Goal: Information Seeking & Learning: Learn about a topic

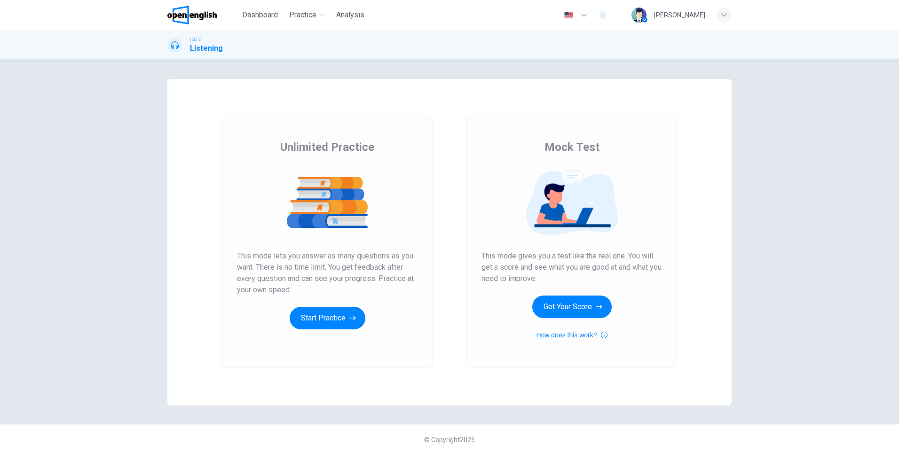
click at [492, 255] on span "This mode gives you a test like the real one. You will get a score and see what…" at bounding box center [572, 268] width 181 height 34
drag, startPoint x: 492, startPoint y: 255, endPoint x: 622, endPoint y: 258, distance: 130.3
click at [622, 258] on span "This mode gives you a test like the real one. You will get a score and see what…" at bounding box center [572, 268] width 181 height 34
click at [491, 270] on span "This mode gives you a test like the real one. You will get a score and see what…" at bounding box center [572, 268] width 181 height 34
drag, startPoint x: 491, startPoint y: 270, endPoint x: 577, endPoint y: 270, distance: 86.1
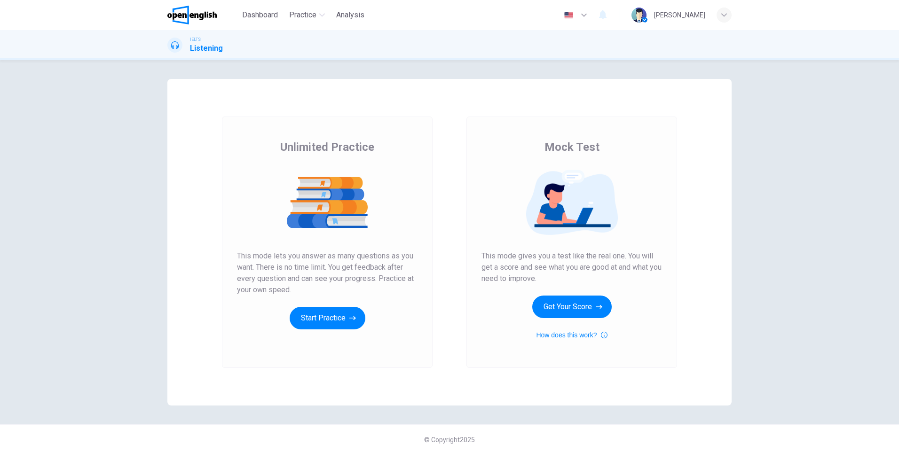
click at [577, 270] on span "This mode gives you a test like the real one. You will get a score and see what…" at bounding box center [572, 268] width 181 height 34
click at [272, 270] on span "This mode lets you answer as many questions as you want. There is no time limit…" at bounding box center [327, 273] width 181 height 45
drag, startPoint x: 261, startPoint y: 278, endPoint x: 389, endPoint y: 285, distance: 128.1
click at [389, 285] on span "This mode lets you answer as many questions as you want. There is no time limit…" at bounding box center [327, 273] width 181 height 45
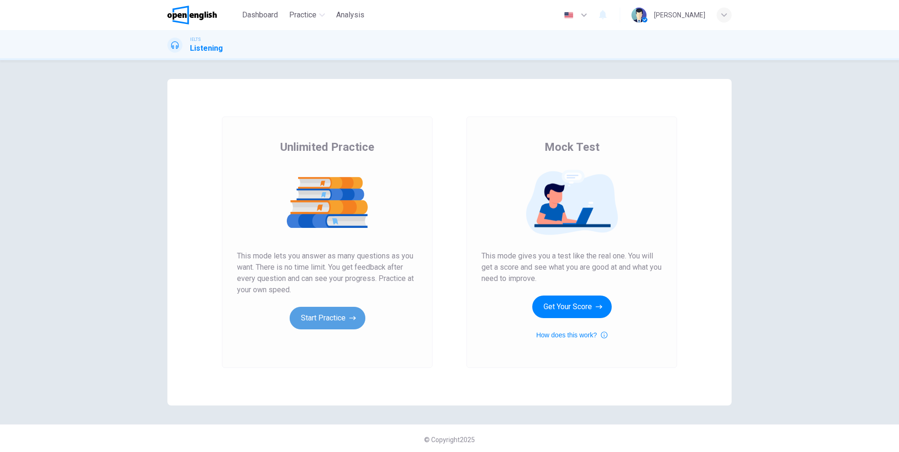
click at [328, 318] on button "Start Practice" at bounding box center [328, 318] width 76 height 23
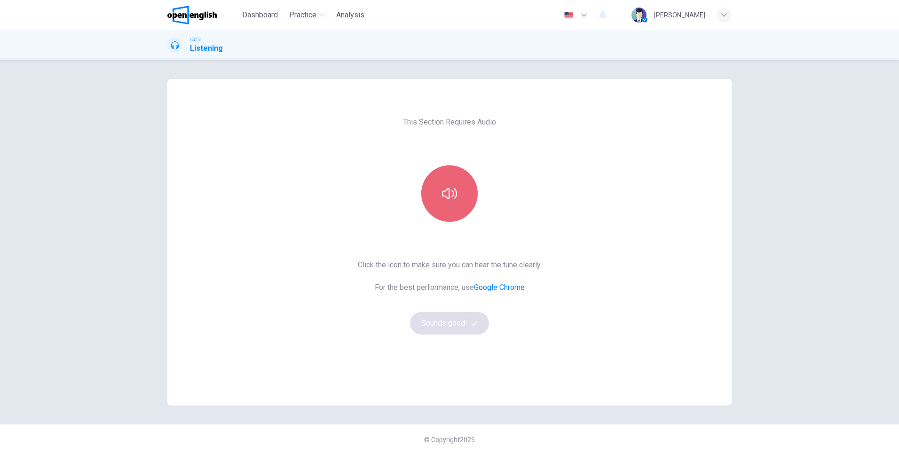
click at [442, 201] on icon "button" at bounding box center [449, 193] width 15 height 15
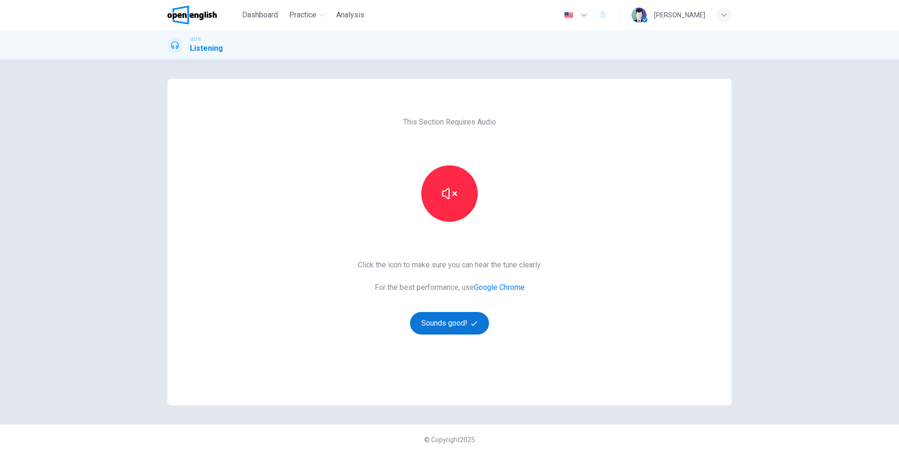
click at [455, 322] on button "Sounds good!" at bounding box center [449, 323] width 79 height 23
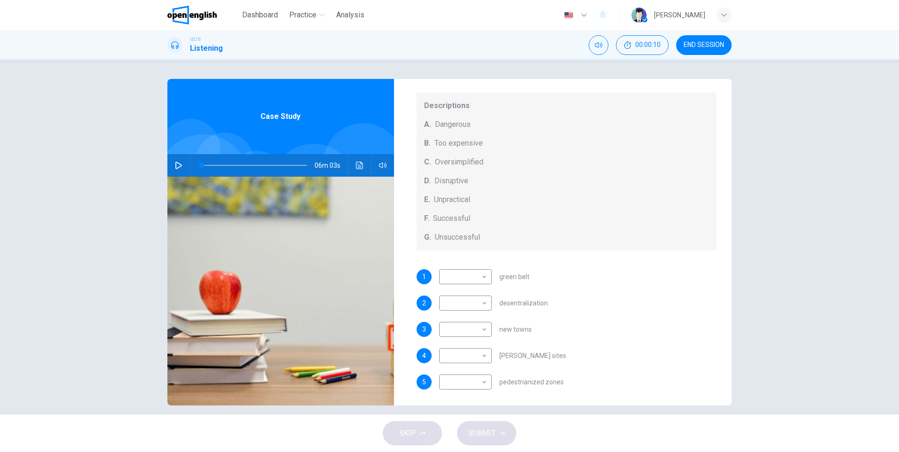
scroll to position [98, 0]
click at [175, 167] on icon "button" at bounding box center [179, 166] width 8 height 8
click at [276, 116] on span "Case Study" at bounding box center [281, 116] width 40 height 11
click at [357, 164] on icon "Click to see the audio transcription" at bounding box center [360, 166] width 8 height 8
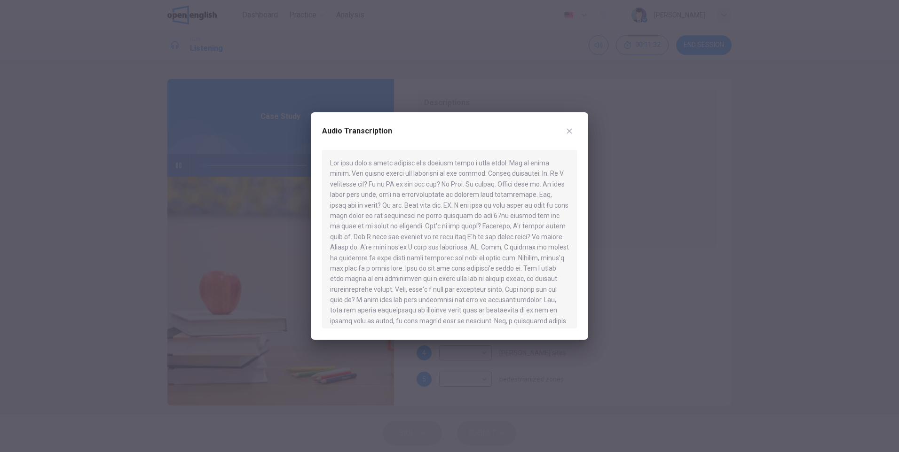
click at [452, 219] on div at bounding box center [449, 239] width 255 height 179
drag, startPoint x: 421, startPoint y: 197, endPoint x: 520, endPoint y: 211, distance: 99.3
click at [520, 211] on div at bounding box center [449, 239] width 255 height 179
click at [566, 131] on icon "button" at bounding box center [570, 131] width 8 height 8
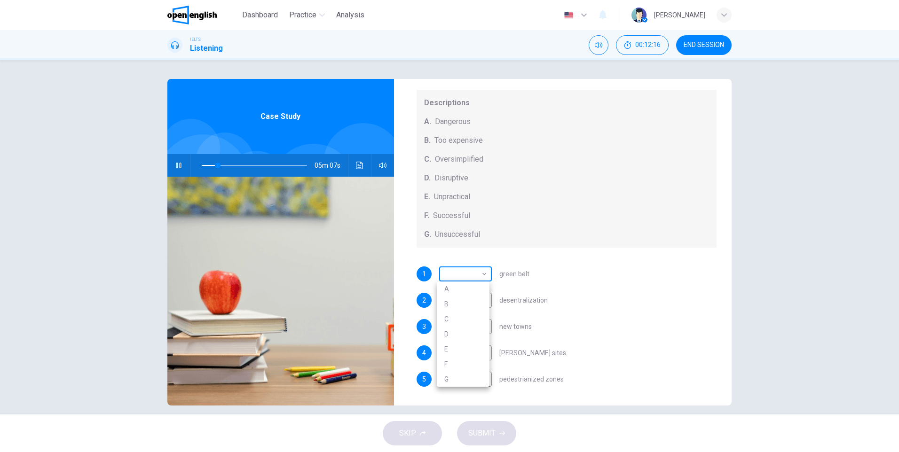
click at [479, 276] on body "This site uses cookies, as explained in our Privacy Policy . If you agree to th…" at bounding box center [449, 226] width 899 height 452
click at [358, 171] on div at bounding box center [449, 226] width 899 height 452
click at [484, 271] on body "This site uses cookies, as explained in our Privacy Policy . If you agree to th…" at bounding box center [449, 226] width 899 height 452
type input "**"
click at [464, 305] on li "B" at bounding box center [463, 304] width 53 height 15
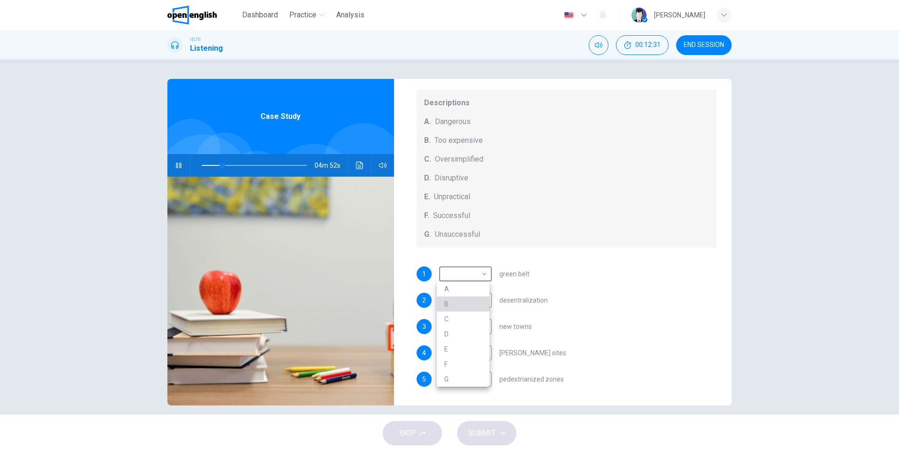
type input "*"
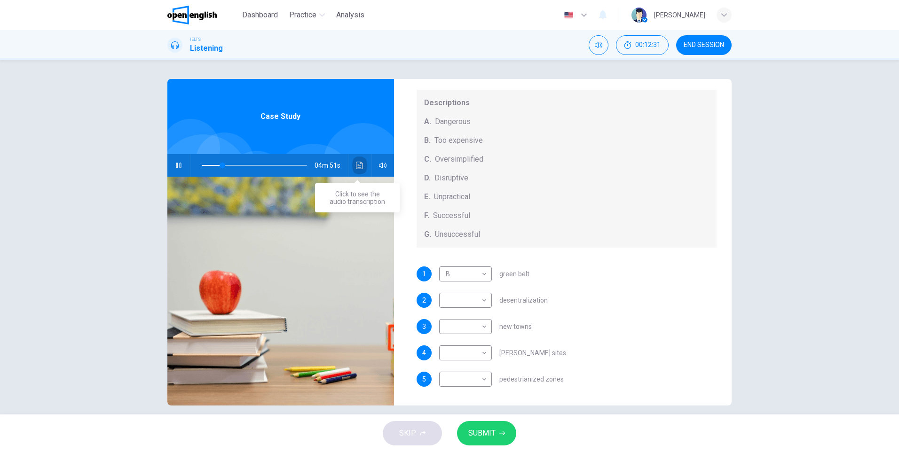
click at [356, 166] on icon "Click to see the audio transcription" at bounding box center [359, 166] width 7 height 8
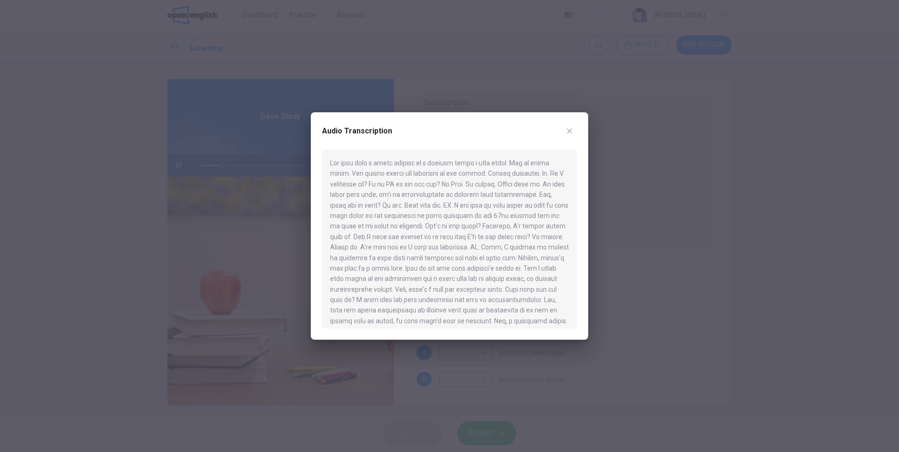
click at [434, 208] on div at bounding box center [449, 239] width 255 height 179
drag, startPoint x: 468, startPoint y: 171, endPoint x: 523, endPoint y: 195, distance: 59.6
click at [528, 190] on div at bounding box center [449, 239] width 255 height 179
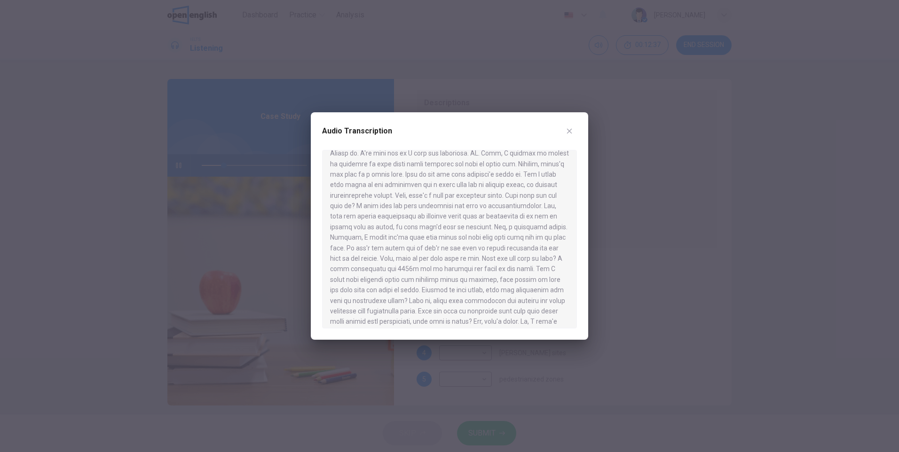
drag, startPoint x: 418, startPoint y: 192, endPoint x: 513, endPoint y: 193, distance: 95.0
click at [513, 193] on div at bounding box center [449, 239] width 255 height 179
drag, startPoint x: 484, startPoint y: 237, endPoint x: 539, endPoint y: 237, distance: 54.6
click at [539, 237] on div at bounding box center [449, 239] width 255 height 179
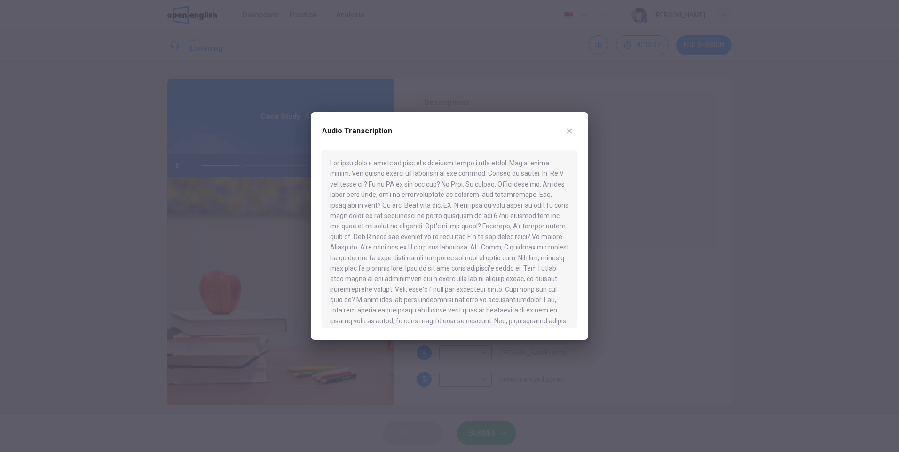
drag, startPoint x: 476, startPoint y: 191, endPoint x: 511, endPoint y: 191, distance: 35.3
click at [511, 191] on div at bounding box center [449, 239] width 255 height 179
click at [569, 135] on icon "button" at bounding box center [570, 131] width 8 height 8
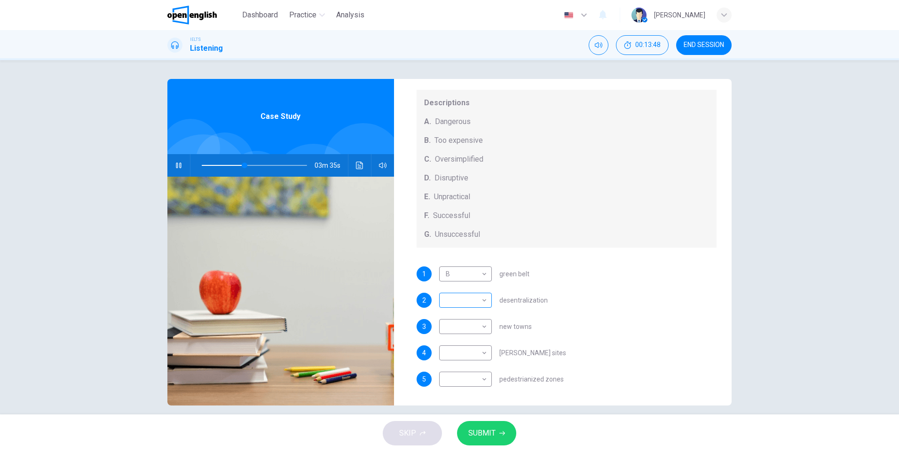
click at [484, 299] on body "This site uses cookies, as explained in our Privacy Policy . If you agree to th…" at bounding box center [449, 226] width 899 height 452
type input "**"
click at [462, 378] on li "E" at bounding box center [463, 375] width 53 height 15
type input "*"
click at [483, 328] on body "This site uses cookies, as explained in our Privacy Policy . If you agree to th…" at bounding box center [449, 226] width 899 height 452
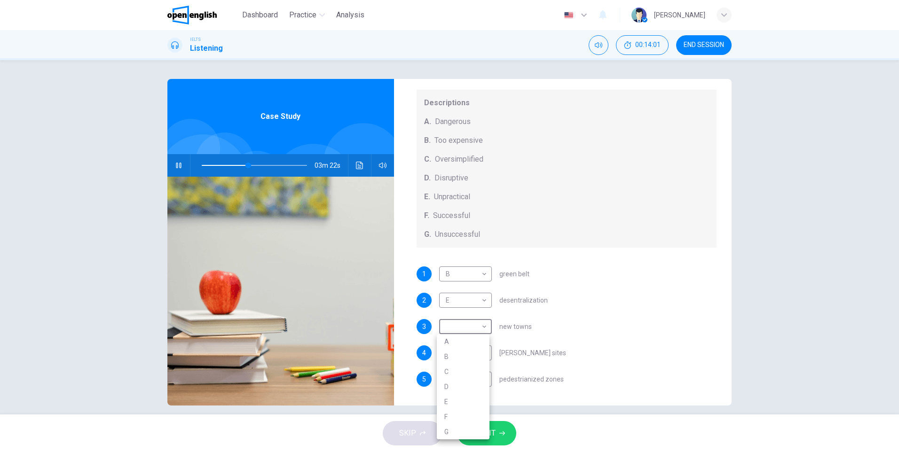
type input "**"
click at [469, 352] on li "B" at bounding box center [463, 356] width 53 height 15
type input "*"
click at [485, 353] on body "This site uses cookies, as explained in our Privacy Policy . If you agree to th…" at bounding box center [449, 226] width 899 height 452
type input "**"
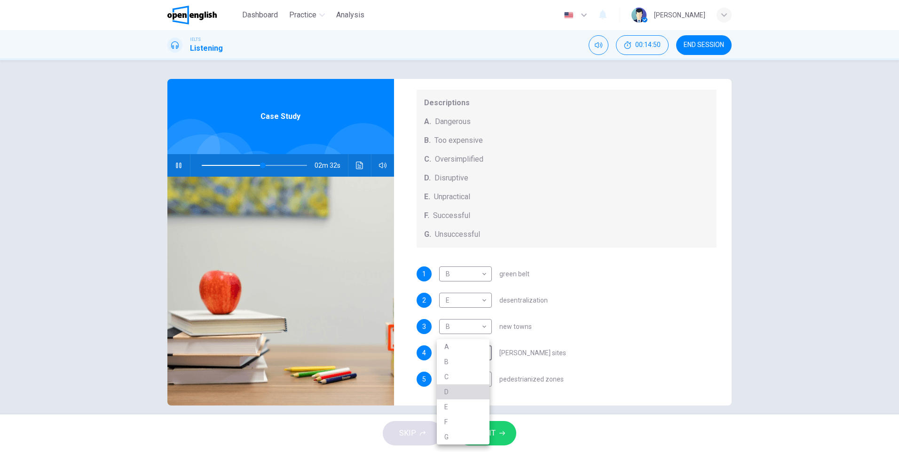
click at [457, 388] on li "D" at bounding box center [463, 392] width 53 height 15
type input "*"
click at [482, 381] on body "This site uses cookies, as explained in our Privacy Policy . If you agree to th…" at bounding box center [449, 226] width 899 height 452
type input "**"
click at [475, 390] on li "D" at bounding box center [463, 392] width 53 height 15
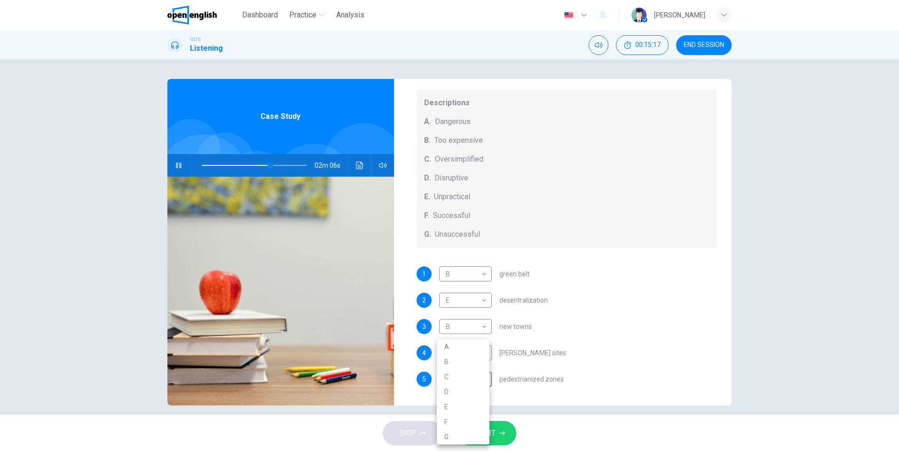
type input "*"
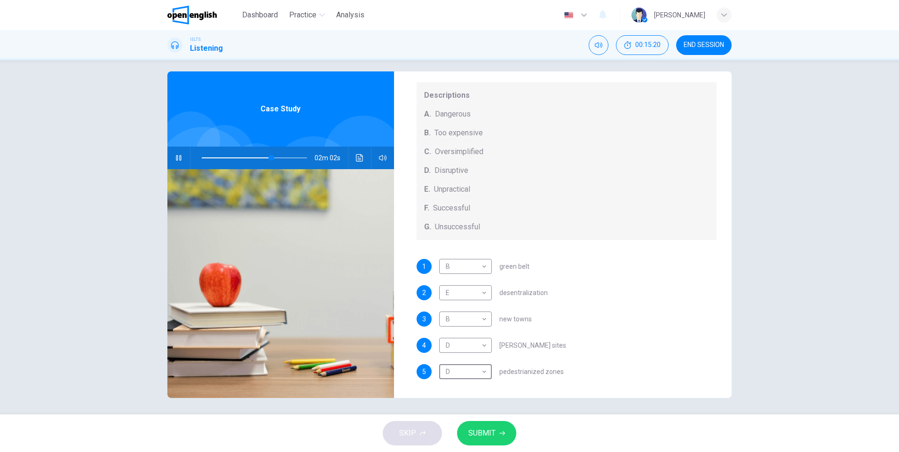
scroll to position [10, 0]
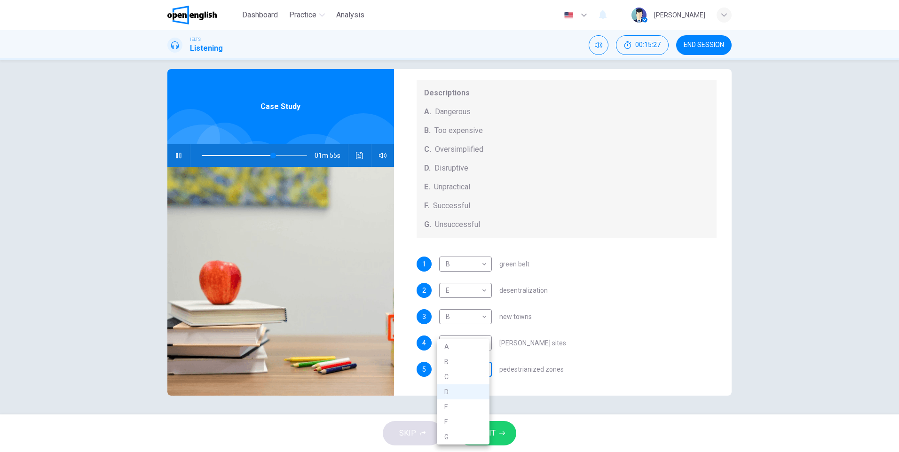
click at [479, 370] on body "This site uses cookies, as explained in our Privacy Policy . If you agree to th…" at bounding box center [449, 226] width 899 height 452
type input "**"
click at [455, 416] on li "F" at bounding box center [463, 422] width 53 height 15
type input "*"
click at [597, 343] on div "4 D * ​ [PERSON_NAME] sites" at bounding box center [567, 343] width 301 height 15
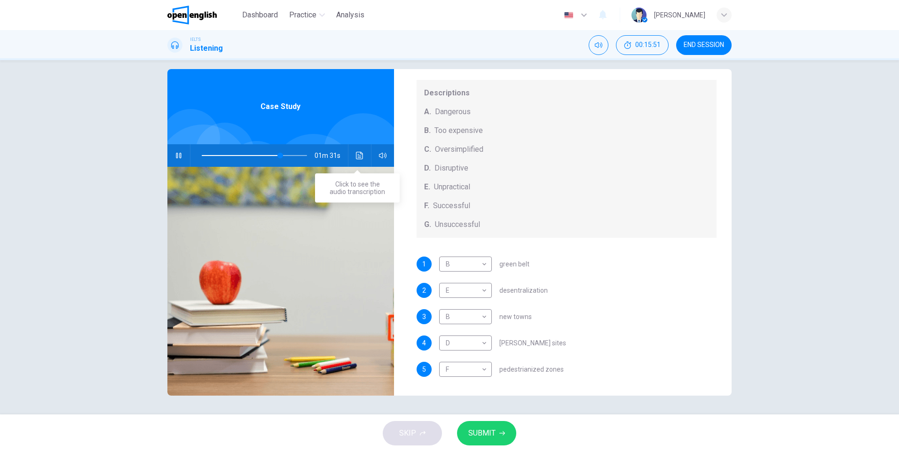
click at [360, 156] on icon "Click to see the audio transcription" at bounding box center [359, 156] width 7 height 8
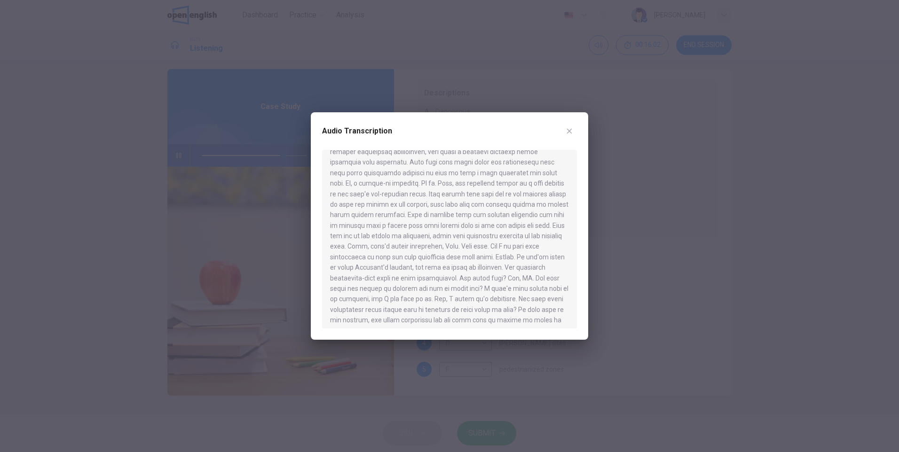
scroll to position [543, 0]
drag, startPoint x: 431, startPoint y: 293, endPoint x: 494, endPoint y: 295, distance: 62.6
click at [494, 295] on div at bounding box center [449, 239] width 255 height 179
type input "*"
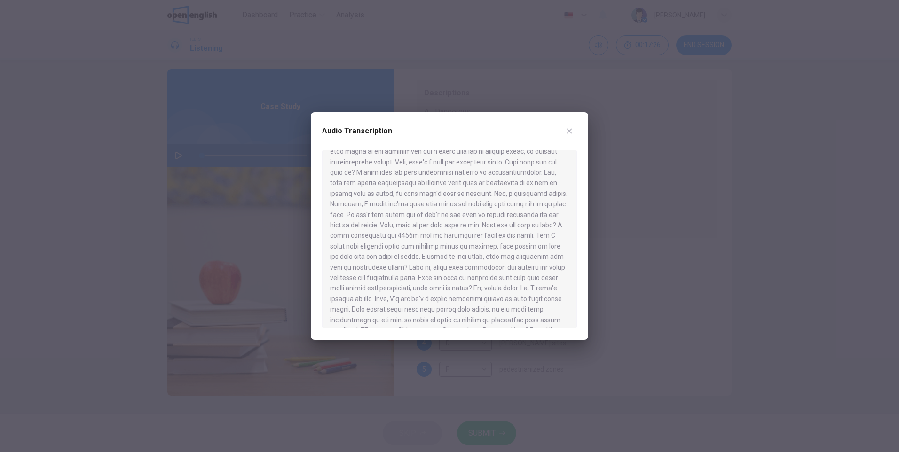
click at [569, 128] on icon "button" at bounding box center [570, 131] width 8 height 8
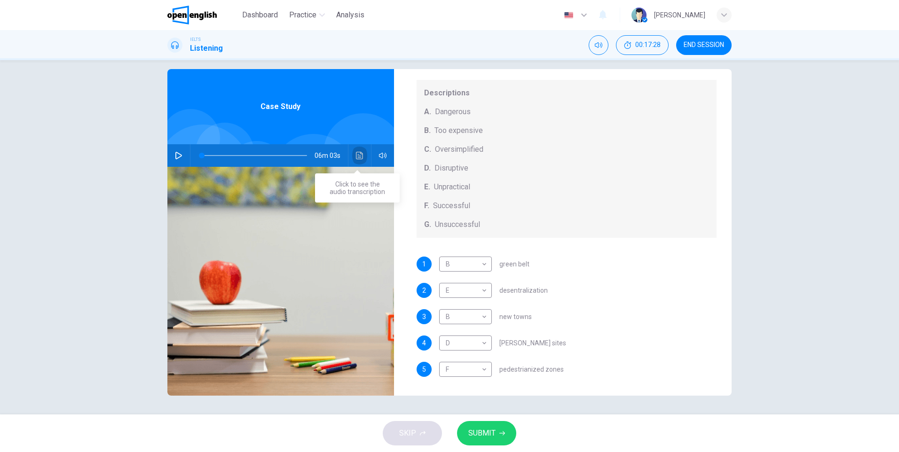
click at [361, 154] on icon "Click to see the audio transcription" at bounding box center [360, 156] width 8 height 8
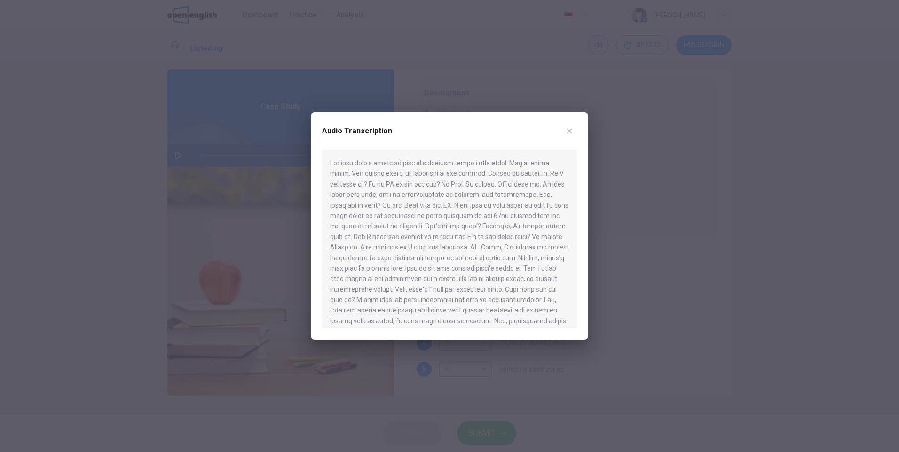
drag, startPoint x: 462, startPoint y: 206, endPoint x: 533, endPoint y: 219, distance: 72.1
click at [533, 219] on div at bounding box center [449, 239] width 255 height 179
click at [375, 210] on div at bounding box center [449, 239] width 255 height 179
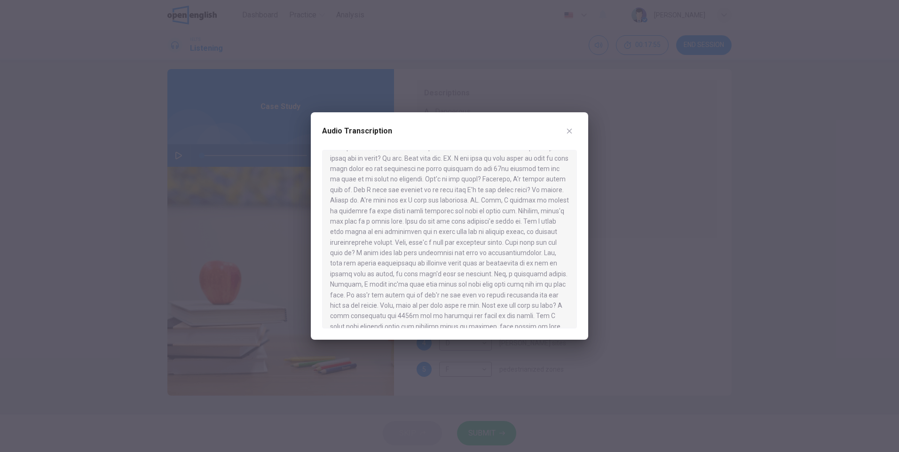
click at [567, 133] on icon "button" at bounding box center [570, 131] width 8 height 8
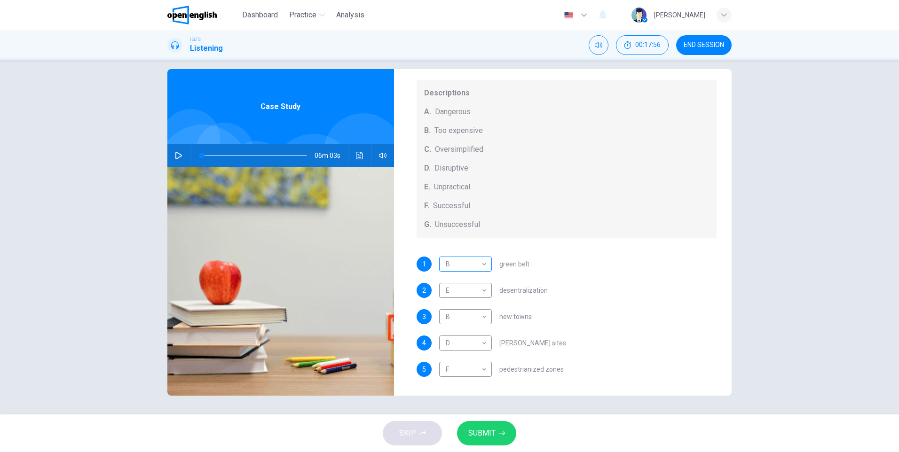
click at [479, 263] on body "This site uses cookies, as explained in our Privacy Policy . If you agree to th…" at bounding box center [449, 226] width 899 height 452
click at [460, 308] on li "C" at bounding box center [463, 309] width 53 height 15
type input "*"
click at [353, 155] on button "Click to see the audio transcription" at bounding box center [359, 155] width 15 height 23
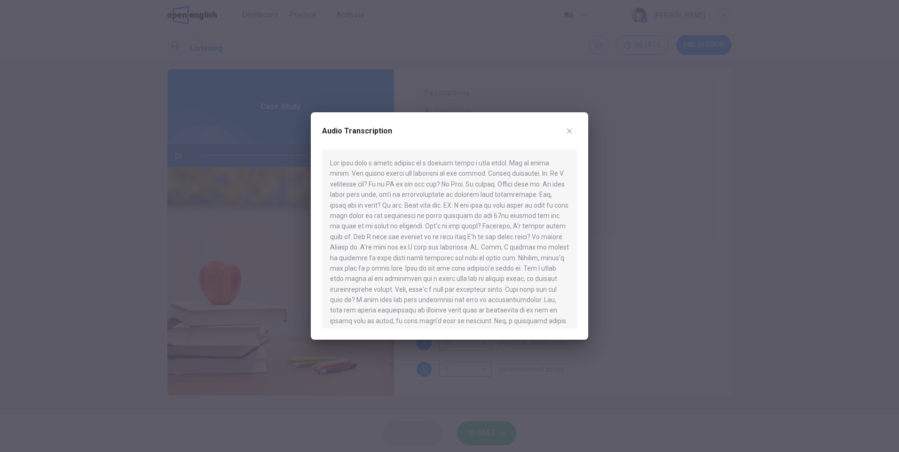
drag, startPoint x: 440, startPoint y: 240, endPoint x: 482, endPoint y: 240, distance: 41.4
click at [482, 240] on div at bounding box center [449, 239] width 255 height 179
drag, startPoint x: 380, startPoint y: 235, endPoint x: 421, endPoint y: 240, distance: 41.8
click at [421, 240] on div at bounding box center [449, 239] width 255 height 179
drag, startPoint x: 421, startPoint y: 242, endPoint x: 499, endPoint y: 244, distance: 78.6
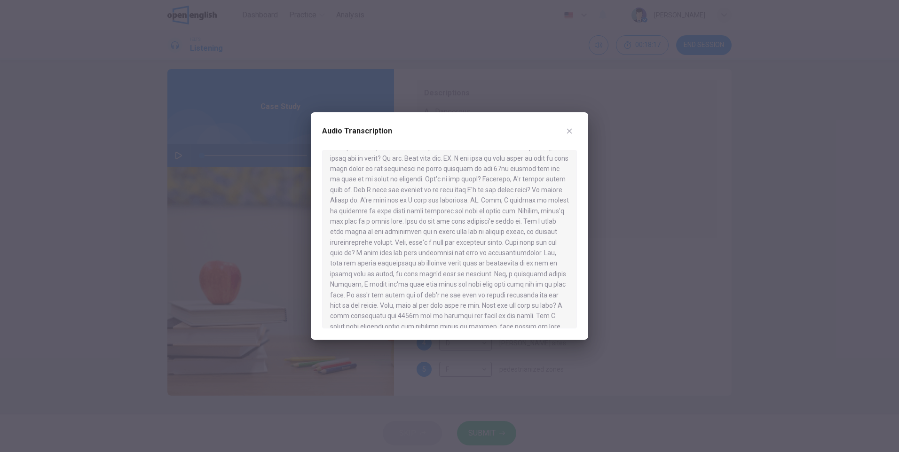
click at [499, 244] on div at bounding box center [449, 239] width 255 height 179
drag, startPoint x: 374, startPoint y: 235, endPoint x: 472, endPoint y: 235, distance: 98.3
click at [472, 235] on div at bounding box center [449, 239] width 255 height 179
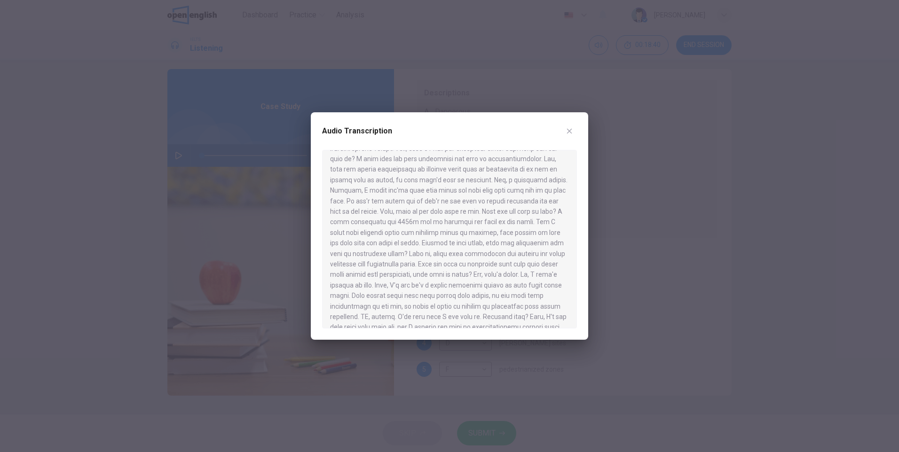
click at [572, 130] on icon "button" at bounding box center [570, 131] width 8 height 8
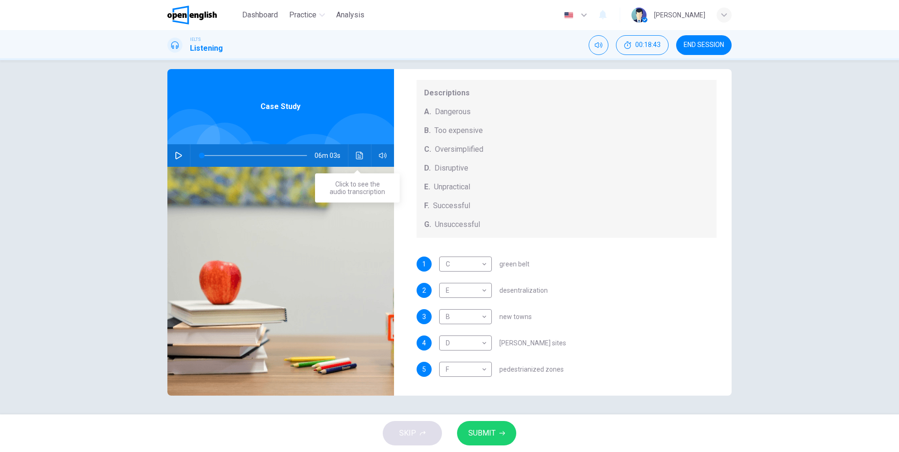
click at [353, 153] on button "Click to see the audio transcription" at bounding box center [359, 155] width 15 height 23
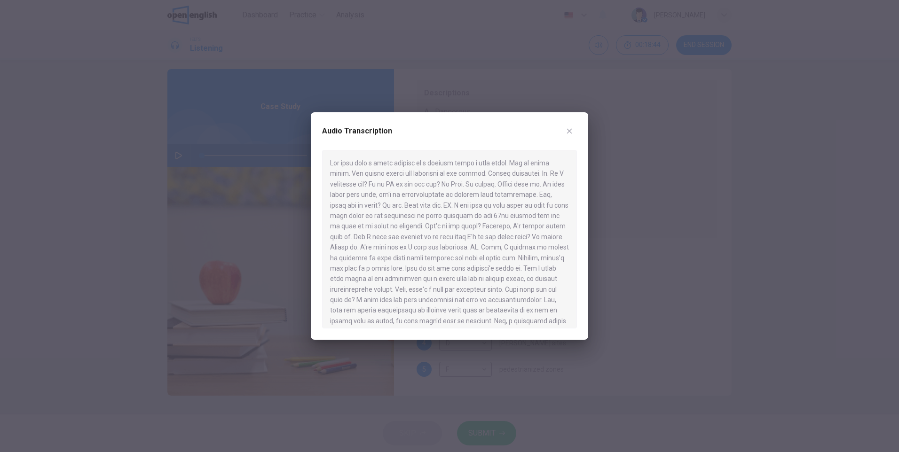
click at [490, 190] on div at bounding box center [449, 239] width 255 height 179
click at [571, 130] on icon "button" at bounding box center [570, 131] width 8 height 8
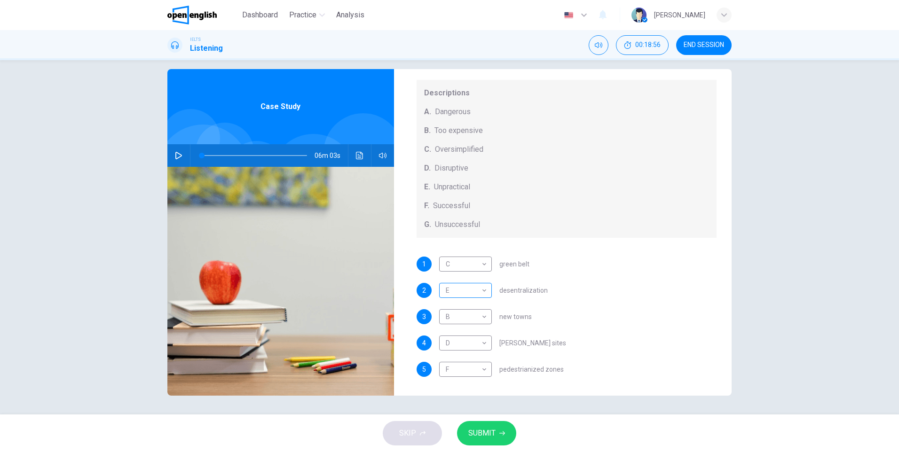
click at [484, 293] on body "This site uses cookies, as explained in our Privacy Policy . If you agree to th…" at bounding box center [449, 226] width 899 height 452
click at [456, 382] on li "F" at bounding box center [463, 380] width 53 height 15
click at [356, 153] on icon "Click to see the audio transcription" at bounding box center [360, 156] width 8 height 8
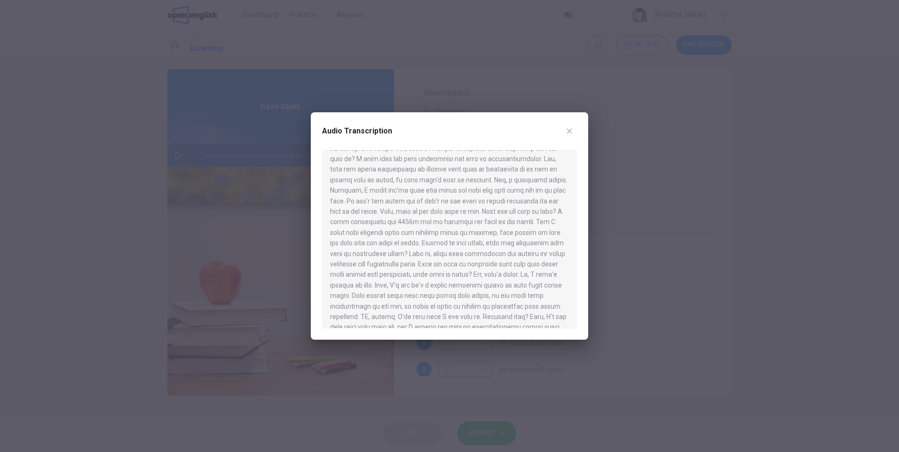
scroll to position [188, 0]
click at [569, 132] on icon "button" at bounding box center [569, 131] width 5 height 5
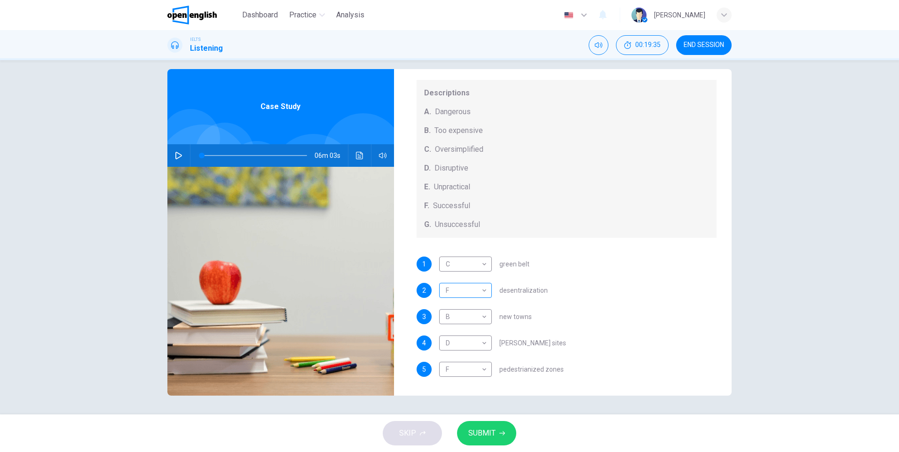
click at [483, 292] on body "This site uses cookies, as explained in our Privacy Policy . If you agree to th…" at bounding box center [449, 226] width 899 height 452
click at [463, 322] on li "B" at bounding box center [463, 320] width 53 height 15
click at [356, 151] on button "Click to see the audio transcription" at bounding box center [359, 155] width 15 height 23
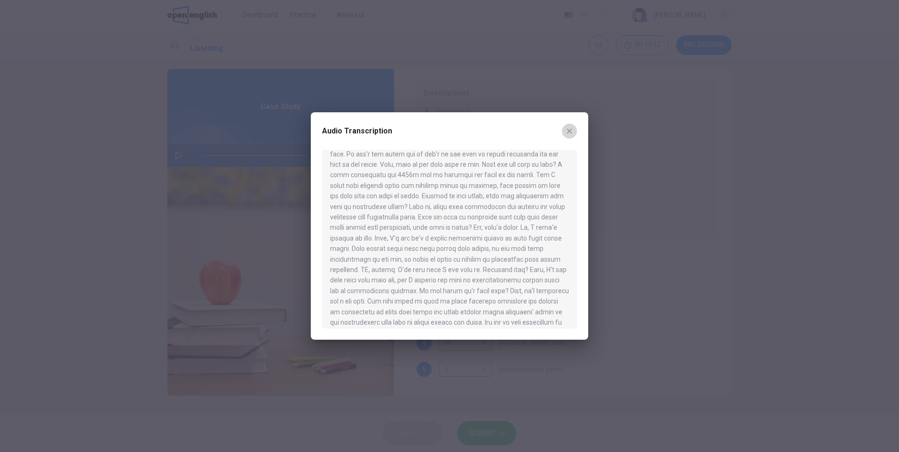
click at [570, 127] on icon "button" at bounding box center [570, 131] width 8 height 8
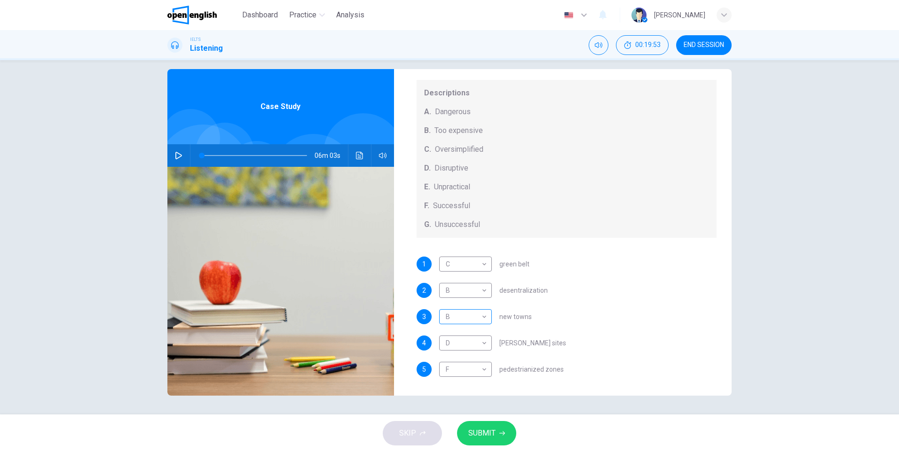
click at [484, 322] on body "This site uses cookies, as explained in our Privacy Policy . If you agree to th…" at bounding box center [449, 226] width 899 height 452
click at [469, 347] on li "B" at bounding box center [463, 347] width 53 height 15
click at [478, 291] on body "This site uses cookies, as explained in our Privacy Policy . If you agree to th…" at bounding box center [449, 226] width 899 height 452
click at [460, 344] on li "D" at bounding box center [463, 350] width 53 height 15
click at [353, 155] on button "Click to see the audio transcription" at bounding box center [359, 155] width 15 height 23
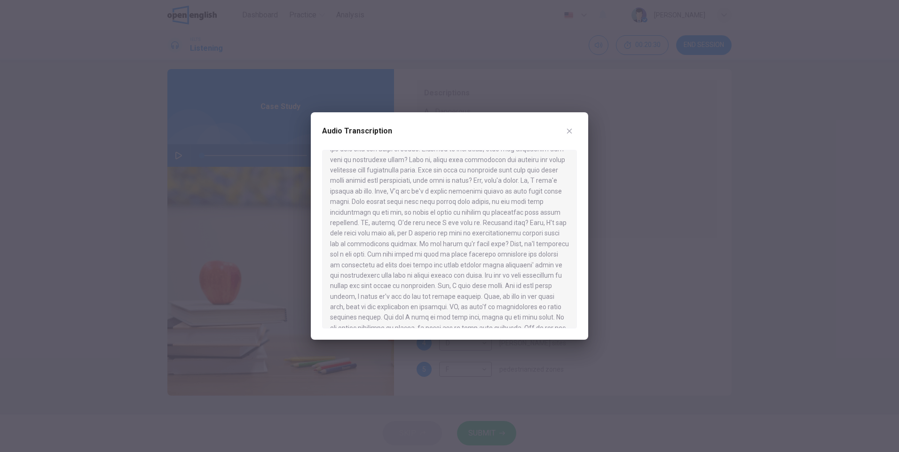
scroll to position [282, 0]
drag, startPoint x: 440, startPoint y: 228, endPoint x: 349, endPoint y: 221, distance: 92.0
click at [349, 221] on div at bounding box center [449, 239] width 255 height 179
click at [566, 131] on icon "button" at bounding box center [570, 131] width 8 height 8
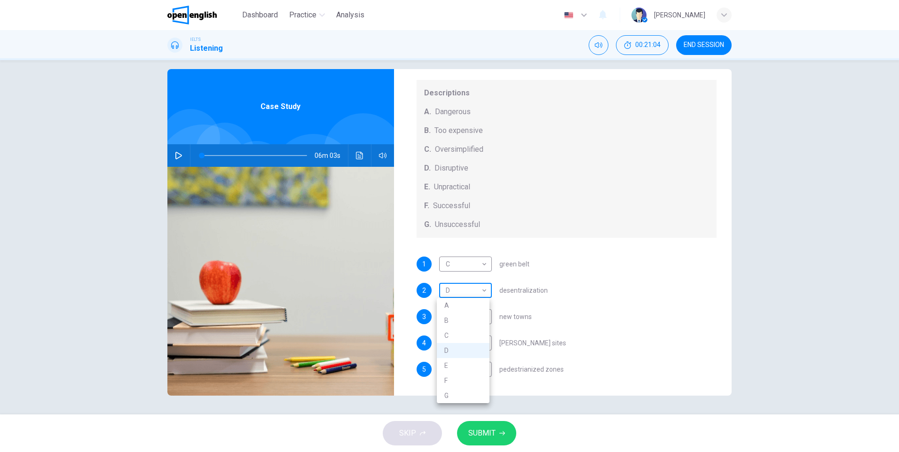
click at [483, 293] on body "This site uses cookies, as explained in our Privacy Policy . If you agree to th…" at bounding box center [449, 226] width 899 height 452
click at [468, 359] on li "E" at bounding box center [463, 365] width 53 height 15
type input "*"
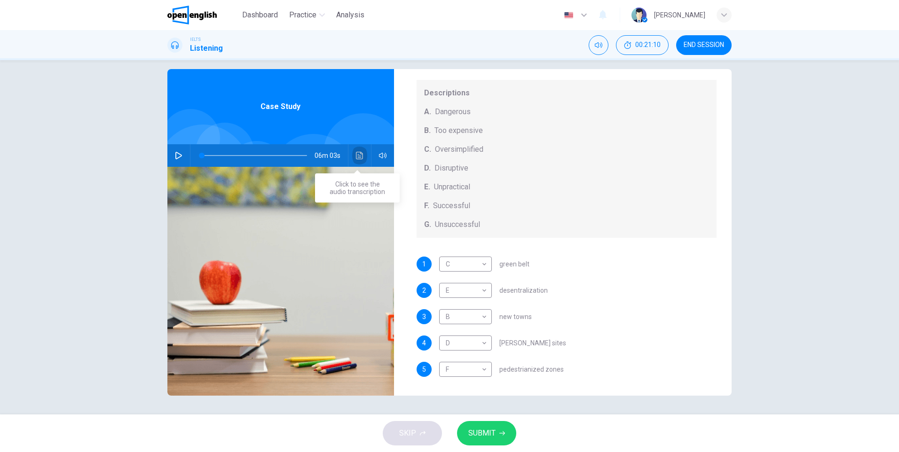
click at [352, 153] on button "Click to see the audio transcription" at bounding box center [359, 155] width 15 height 23
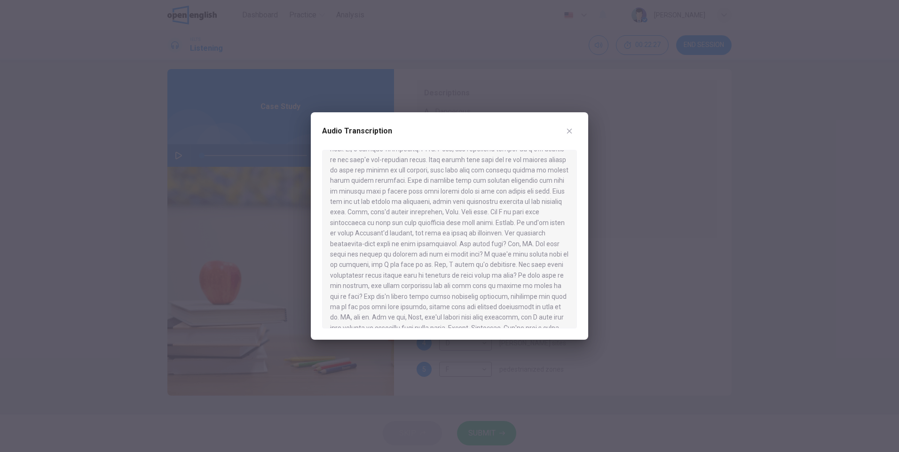
scroll to position [543, 0]
click at [570, 134] on icon "button" at bounding box center [570, 131] width 8 height 8
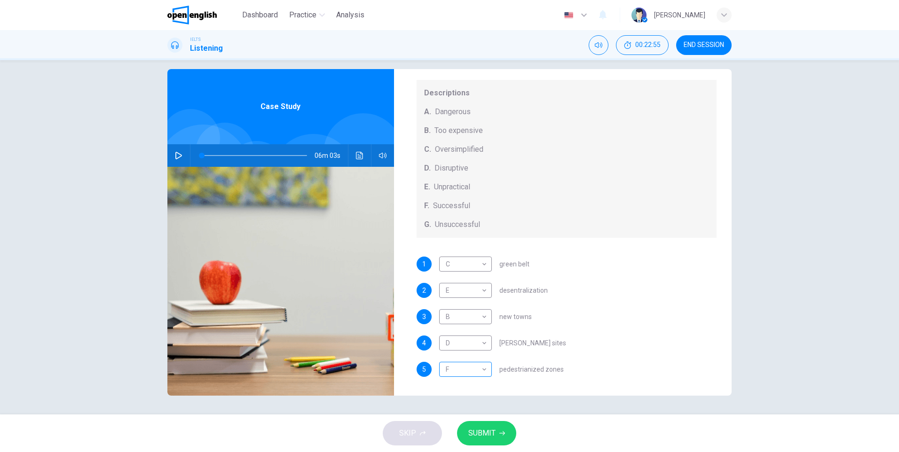
click at [483, 371] on body "This site uses cookies, as explained in our Privacy Policy . If you agree to th…" at bounding box center [449, 226] width 899 height 452
click at [457, 419] on li "F" at bounding box center [463, 422] width 53 height 15
click at [496, 443] on button "SUBMIT" at bounding box center [486, 433] width 59 height 24
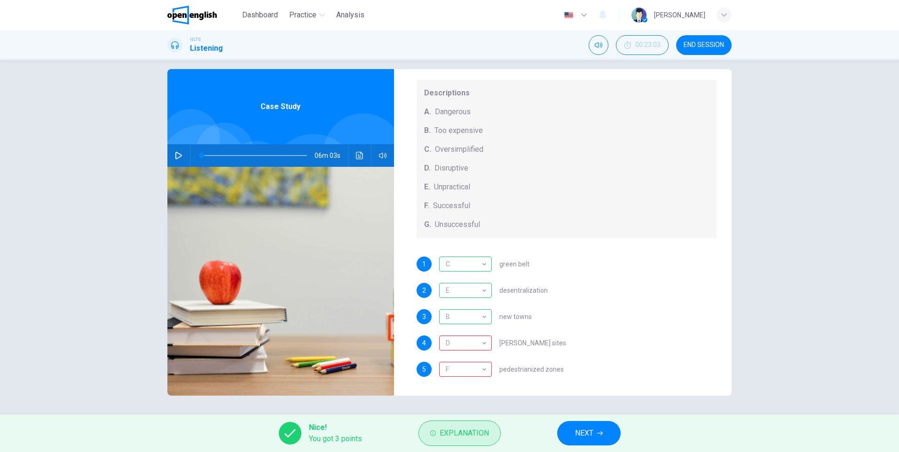
click at [459, 432] on span "Explanation" at bounding box center [464, 433] width 49 height 13
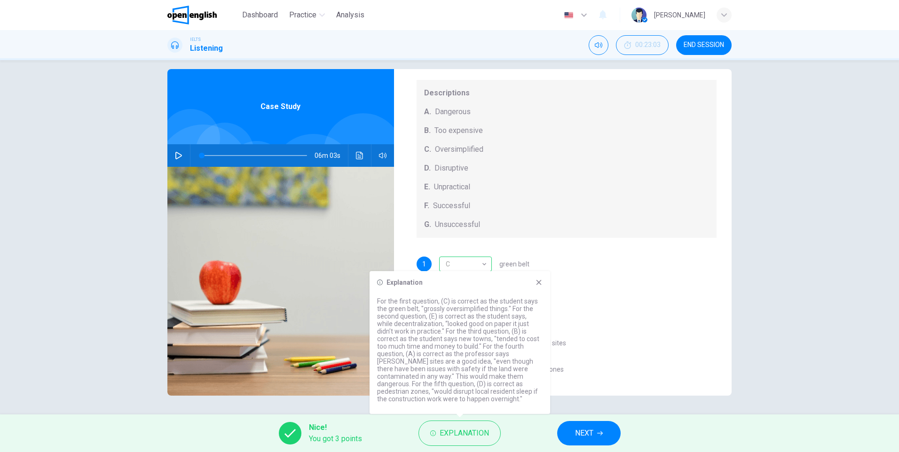
click at [542, 283] on icon at bounding box center [539, 283] width 8 height 8
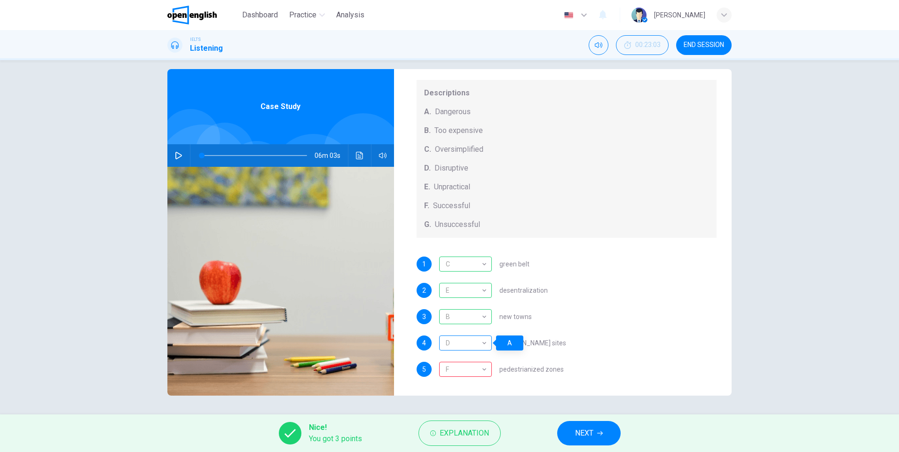
click at [475, 342] on div "D" at bounding box center [463, 343] width 49 height 27
click at [475, 347] on div "D" at bounding box center [463, 343] width 49 height 27
click at [591, 430] on span "NEXT" at bounding box center [584, 433] width 18 height 13
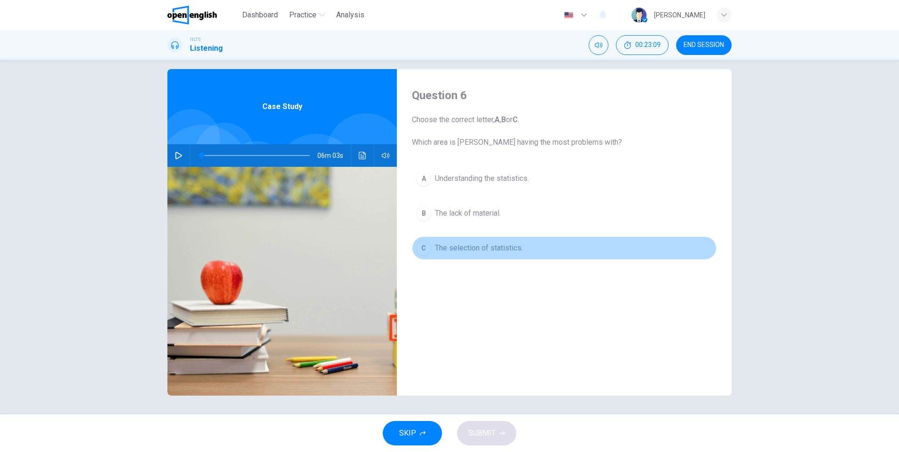
click at [423, 250] on div "C" at bounding box center [423, 248] width 15 height 15
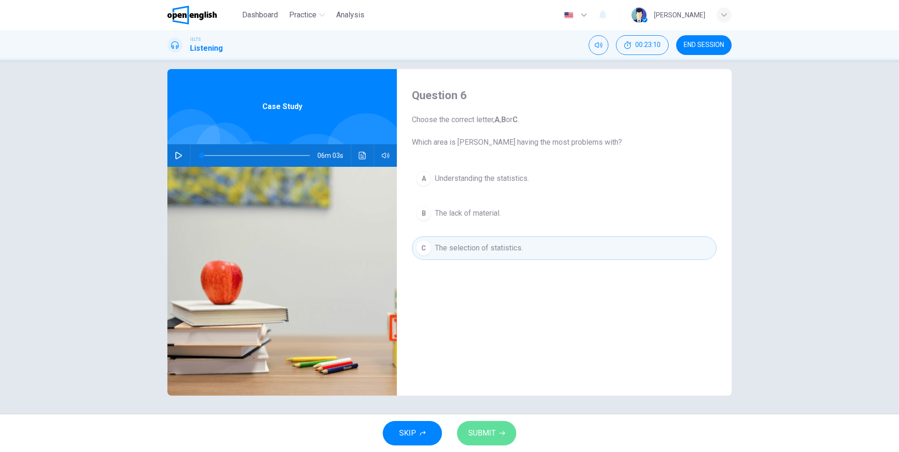
click at [495, 438] on button "SUBMIT" at bounding box center [486, 433] width 59 height 24
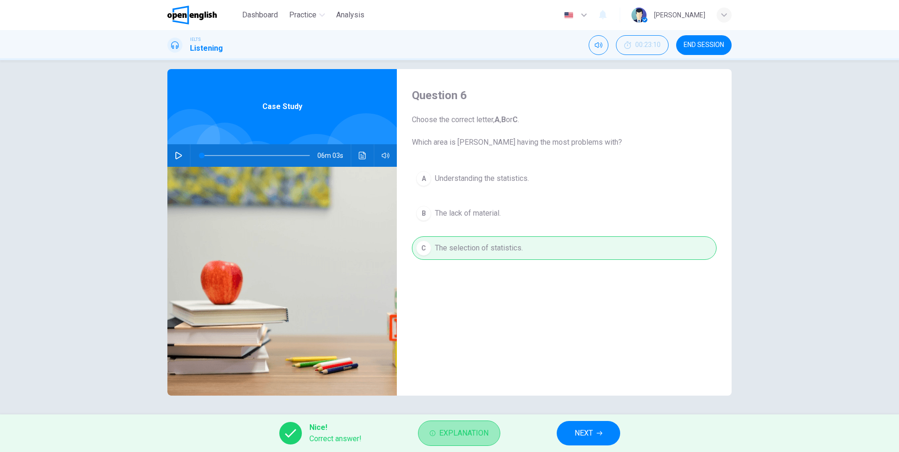
click at [491, 429] on button "Explanation" at bounding box center [459, 433] width 82 height 25
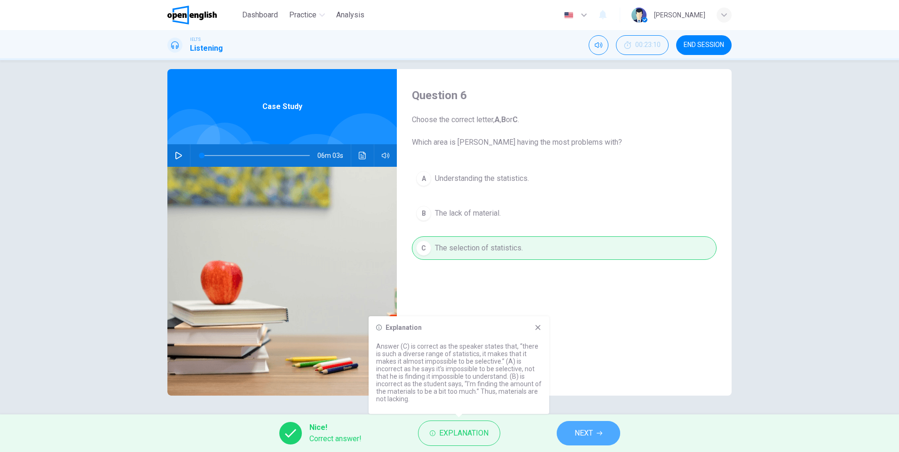
click at [585, 430] on span "NEXT" at bounding box center [584, 433] width 18 height 13
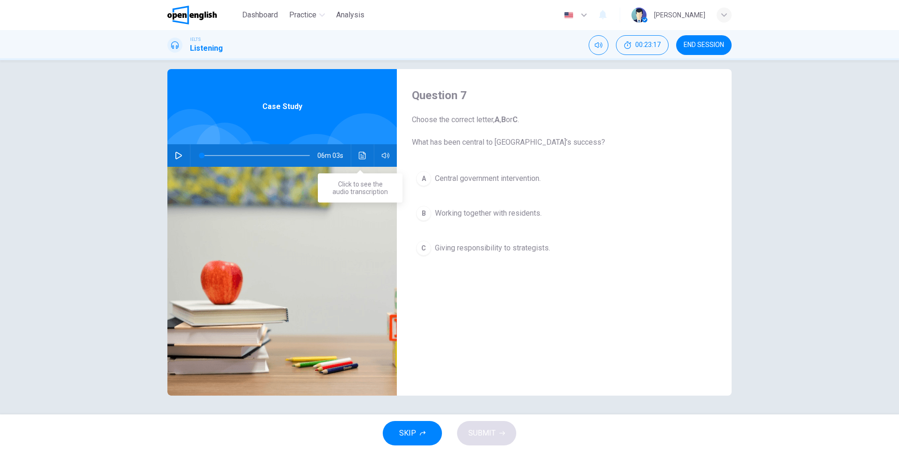
click at [355, 157] on button "Click to see the audio transcription" at bounding box center [362, 155] width 15 height 23
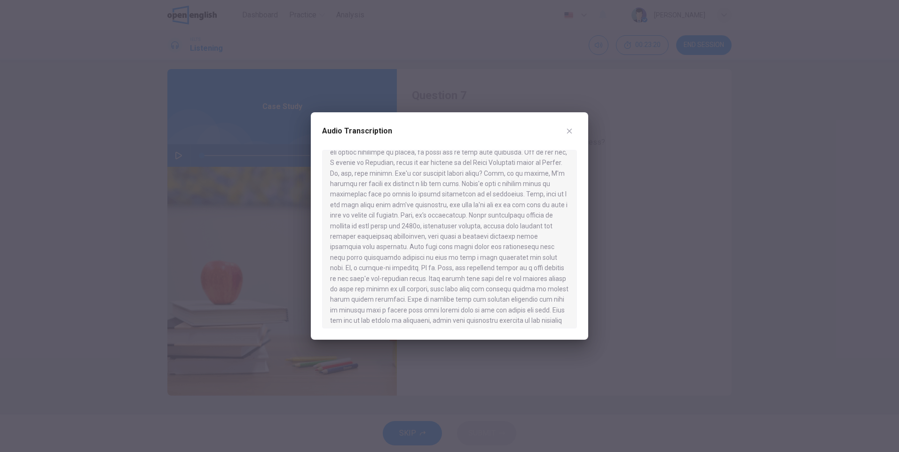
scroll to position [402, 0]
click at [566, 133] on icon "button" at bounding box center [570, 131] width 8 height 8
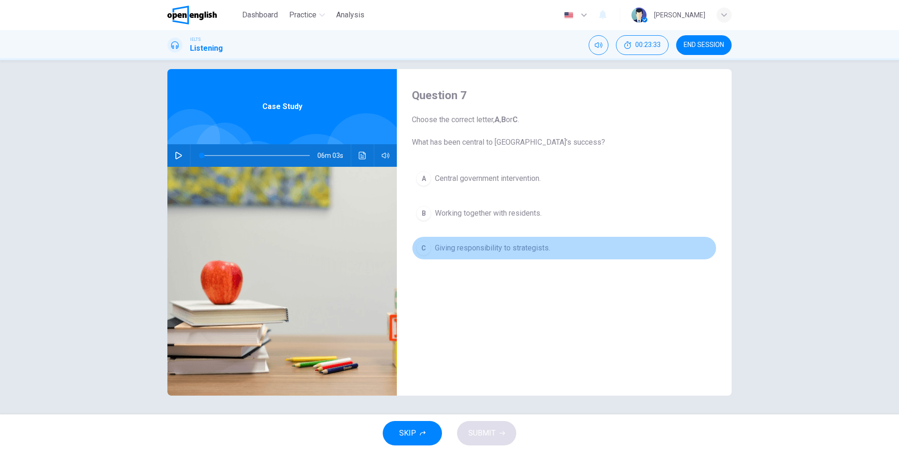
click at [430, 248] on button "C Giving responsibility to strategists." at bounding box center [564, 249] width 305 height 24
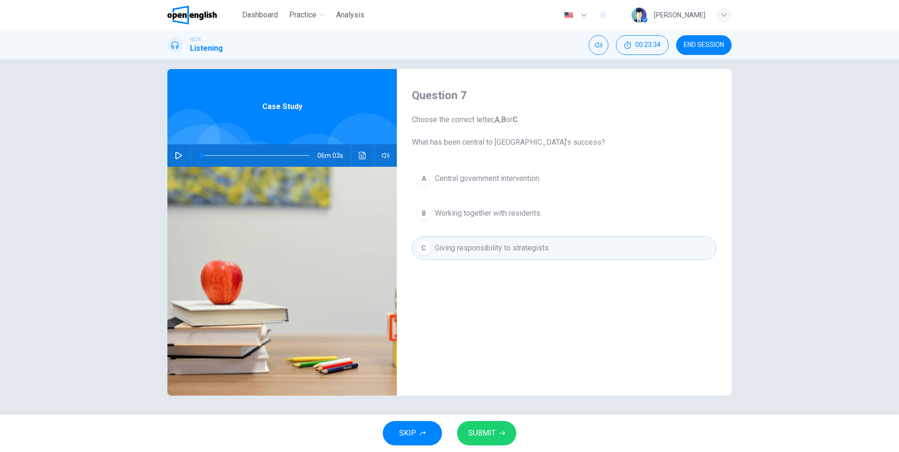
click at [500, 431] on icon "button" at bounding box center [502, 434] width 6 height 6
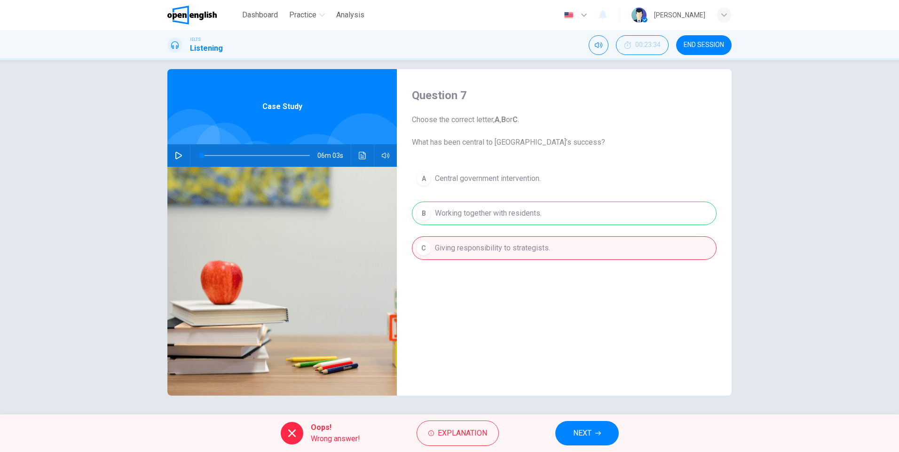
click at [478, 213] on div "A Central government intervention. B Working together with residents. C Giving …" at bounding box center [564, 223] width 305 height 112
click at [473, 428] on span "Explanation" at bounding box center [462, 433] width 49 height 13
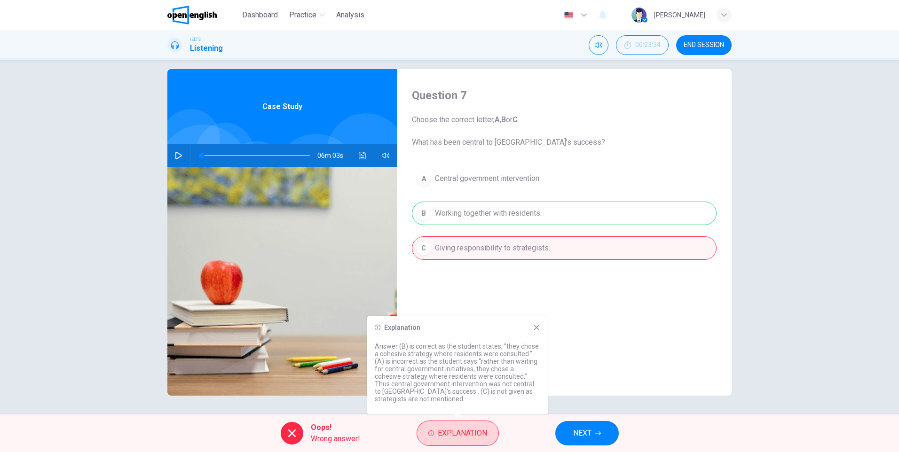
click at [473, 428] on span "Explanation" at bounding box center [462, 433] width 49 height 13
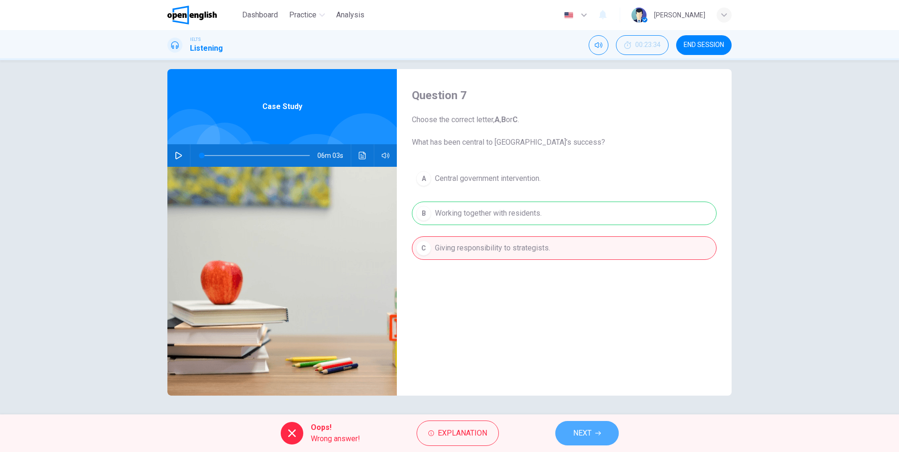
click at [594, 429] on button "NEXT" at bounding box center [586, 433] width 63 height 24
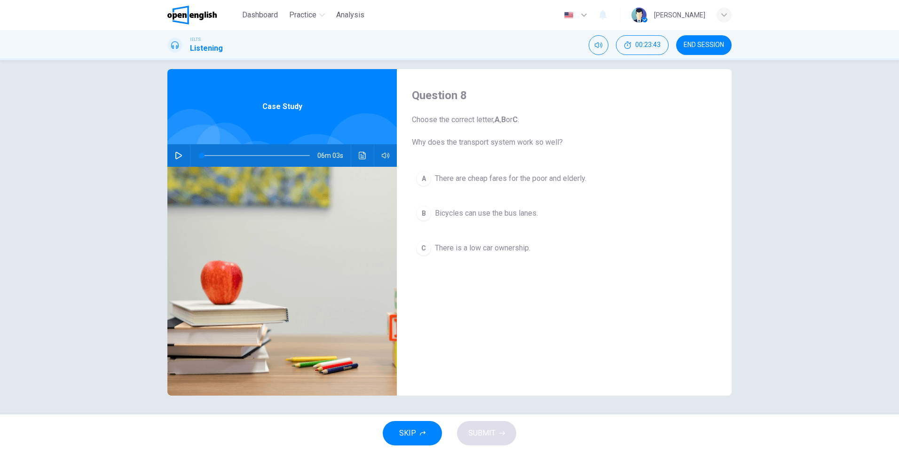
click at [491, 172] on button "A There are cheap fares for the poor and elderly." at bounding box center [564, 179] width 305 height 24
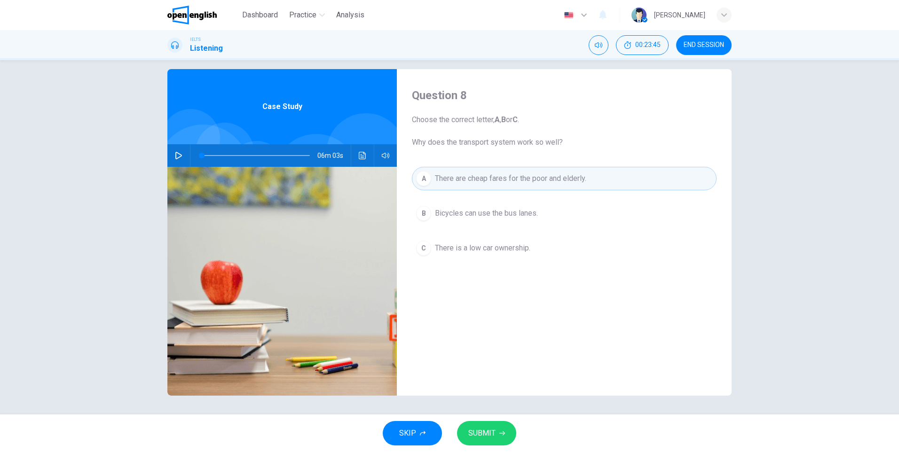
click at [493, 437] on span "SUBMIT" at bounding box center [481, 433] width 27 height 13
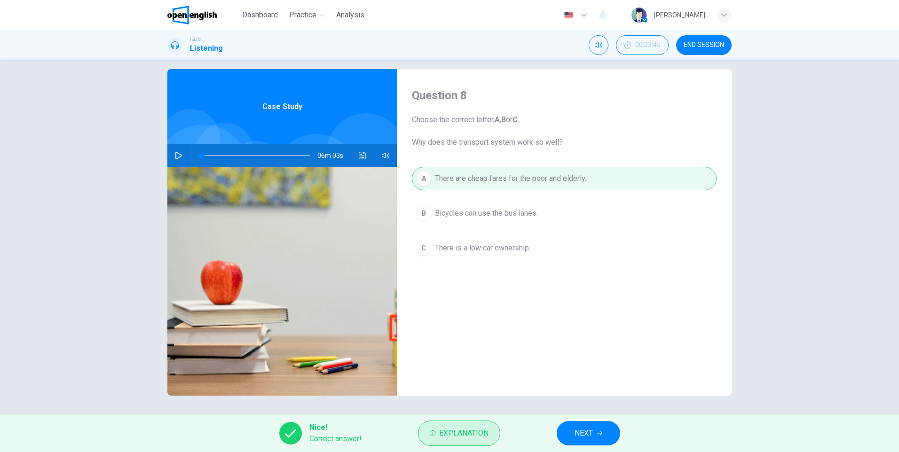
click at [467, 424] on button "Explanation" at bounding box center [459, 433] width 82 height 25
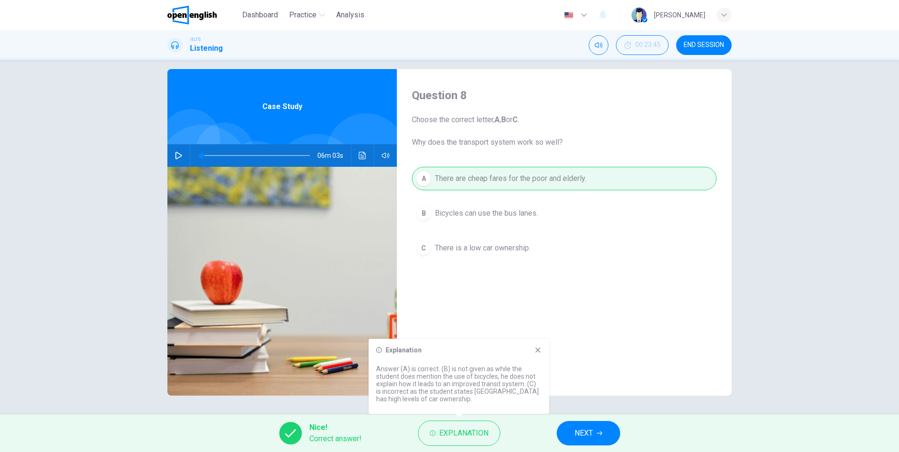
click at [540, 348] on icon at bounding box center [538, 351] width 8 height 8
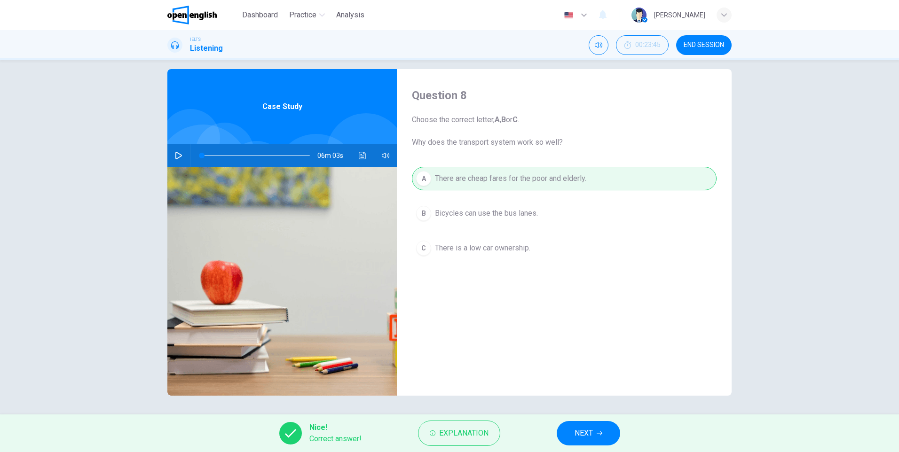
click at [579, 426] on button "NEXT" at bounding box center [588, 433] width 63 height 24
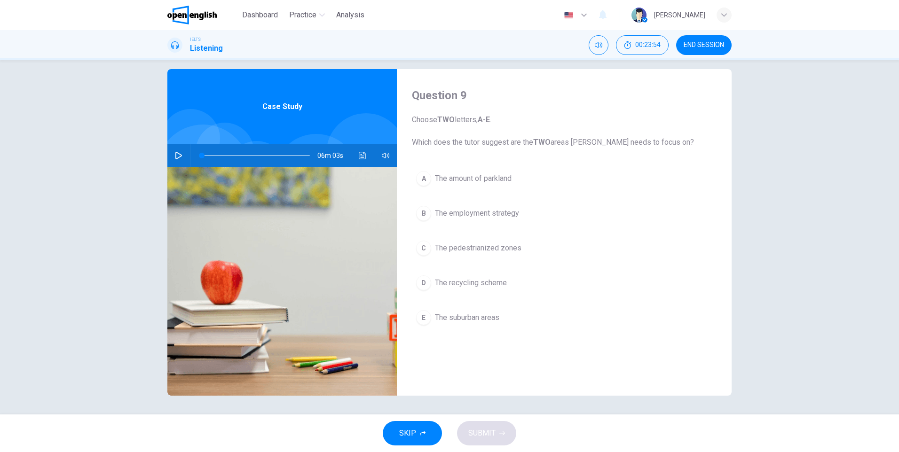
click at [427, 319] on div "E" at bounding box center [423, 317] width 15 height 15
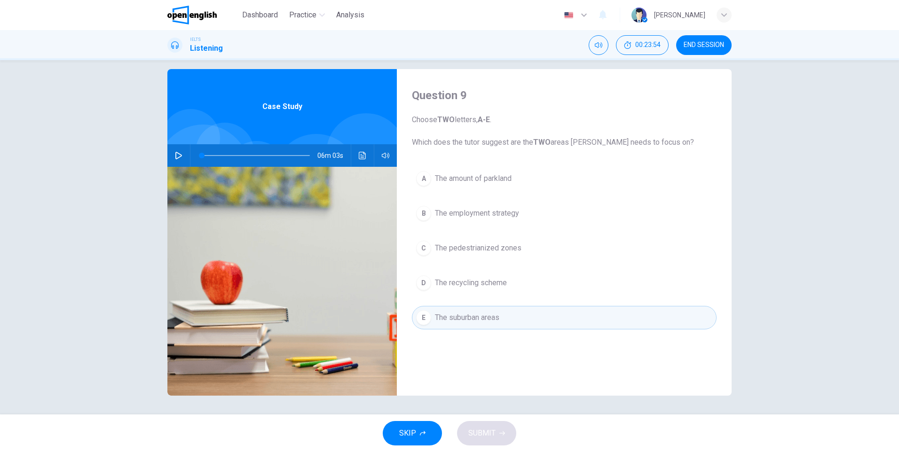
click at [426, 249] on div "C" at bounding box center [423, 248] width 15 height 15
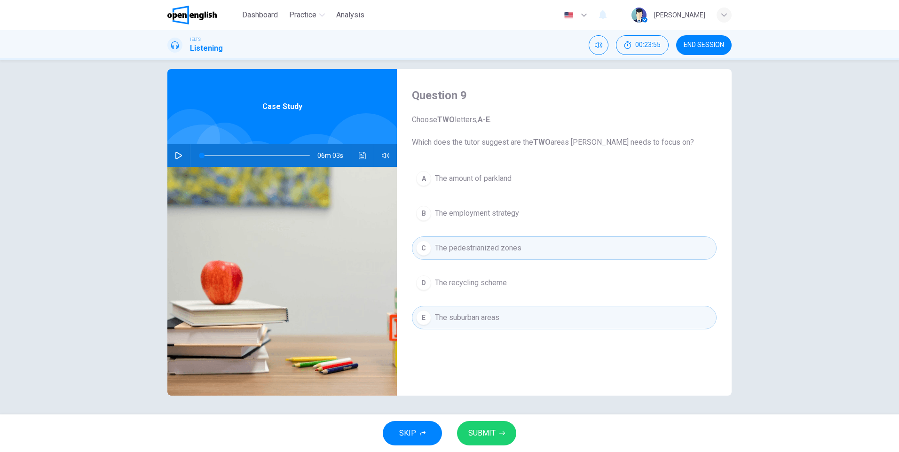
click at [494, 434] on span "SUBMIT" at bounding box center [481, 433] width 27 height 13
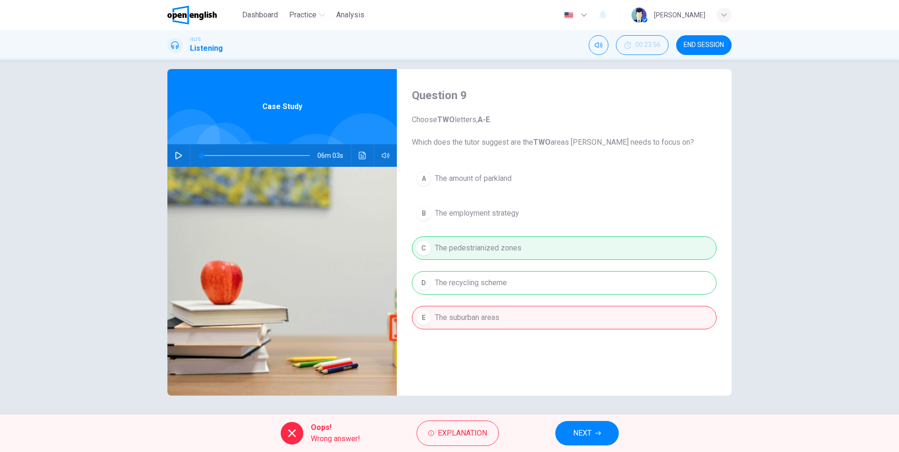
click at [590, 430] on span "NEXT" at bounding box center [582, 433] width 18 height 13
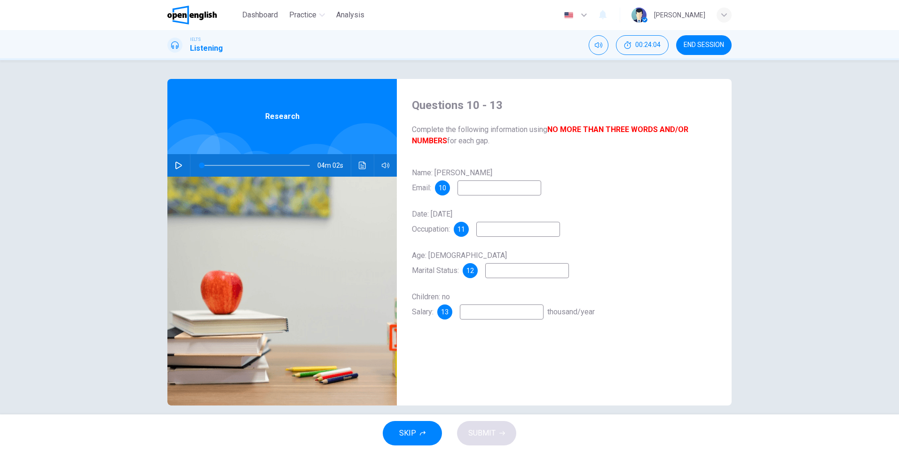
click at [175, 167] on icon "button" at bounding box center [178, 166] width 7 height 8
click at [363, 161] on button "Click to see the audio transcription" at bounding box center [362, 165] width 15 height 23
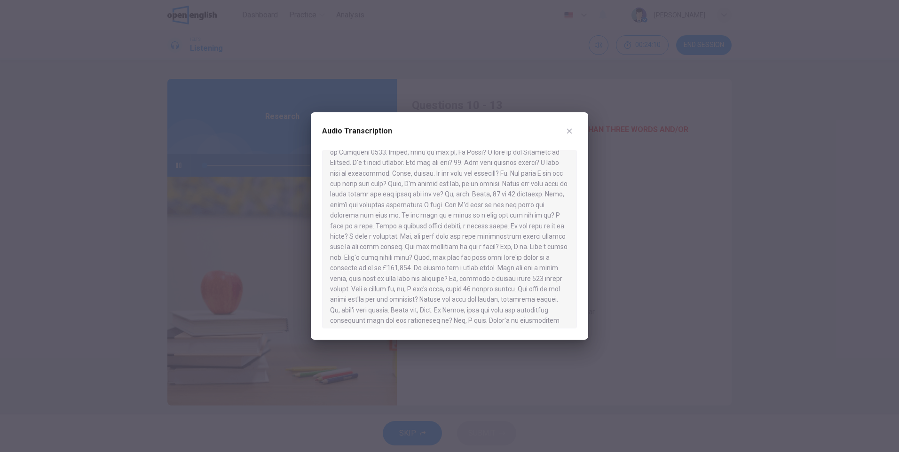
scroll to position [65, 0]
click at [569, 131] on icon "button" at bounding box center [570, 131] width 8 height 8
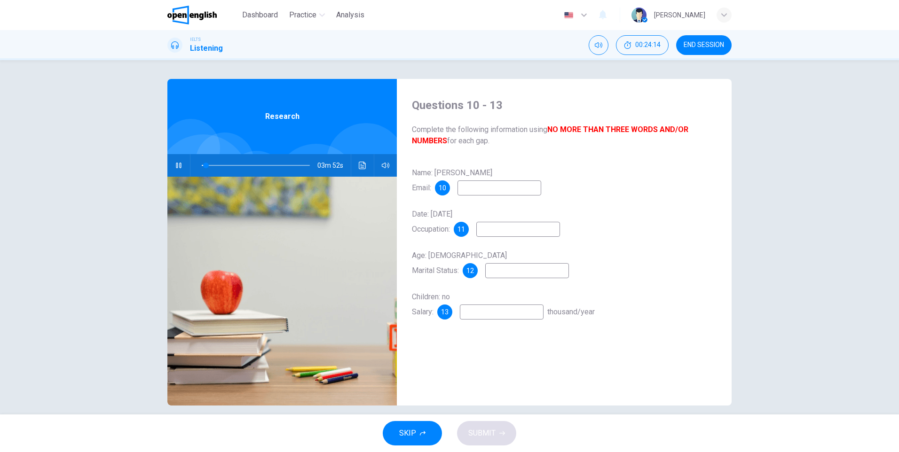
click at [725, 14] on icon "button" at bounding box center [724, 15] width 6 height 6
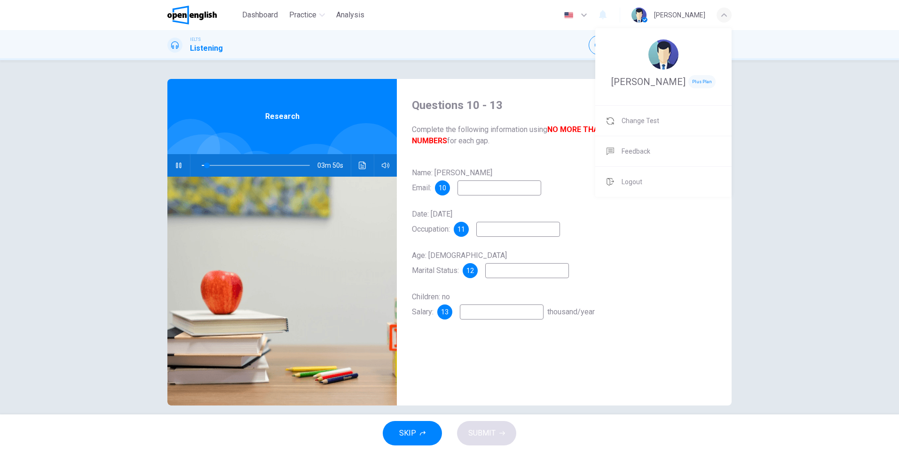
click at [778, 122] on div at bounding box center [449, 226] width 899 height 452
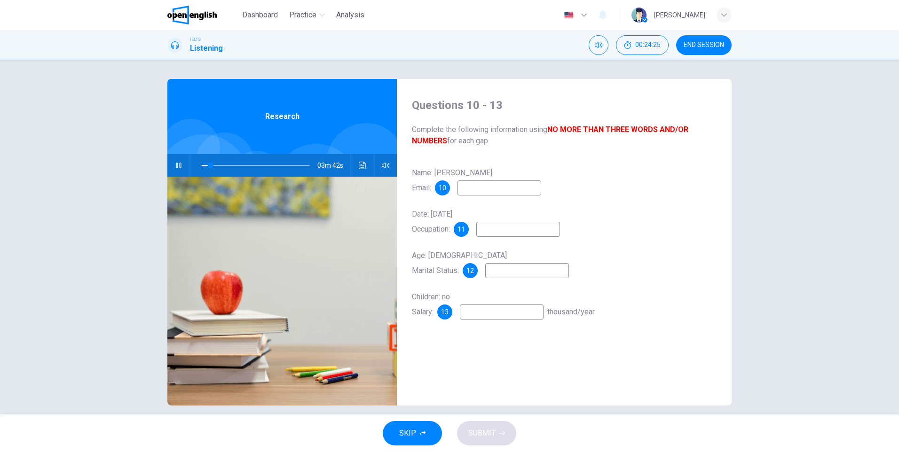
click at [179, 161] on button "button" at bounding box center [178, 165] width 15 height 23
type input "*"
